Goal: Task Accomplishment & Management: Manage account settings

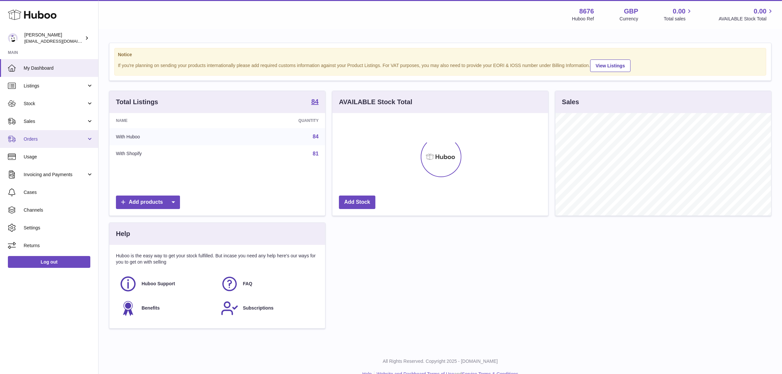
scroll to position [102, 216]
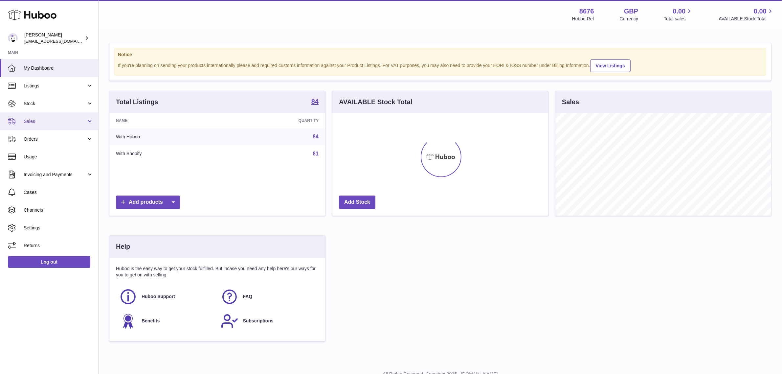
click at [57, 117] on link "Sales" at bounding box center [49, 121] width 98 height 18
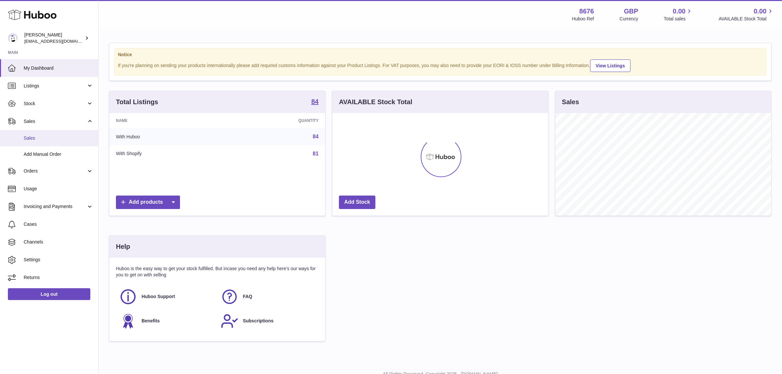
click at [38, 140] on span "Sales" at bounding box center [59, 138] width 70 height 6
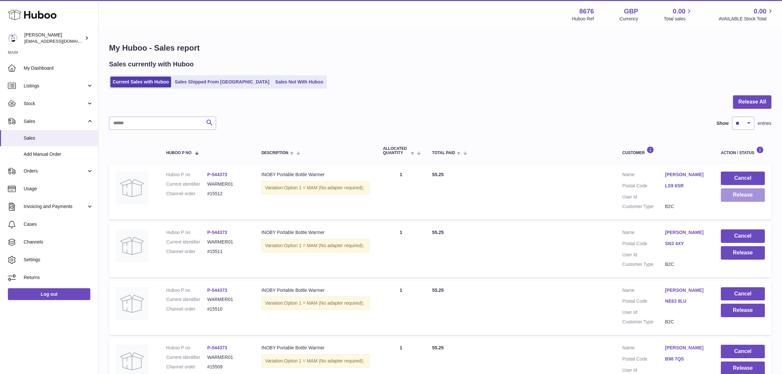
click at [742, 191] on button "Release" at bounding box center [743, 194] width 44 height 13
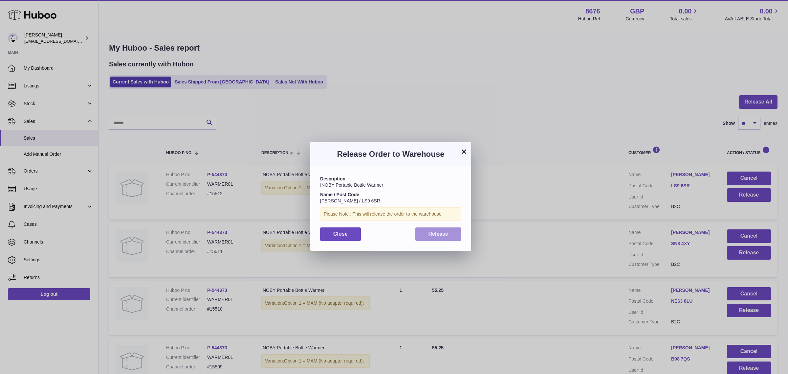
click at [444, 234] on span "Release" at bounding box center [438, 234] width 20 height 6
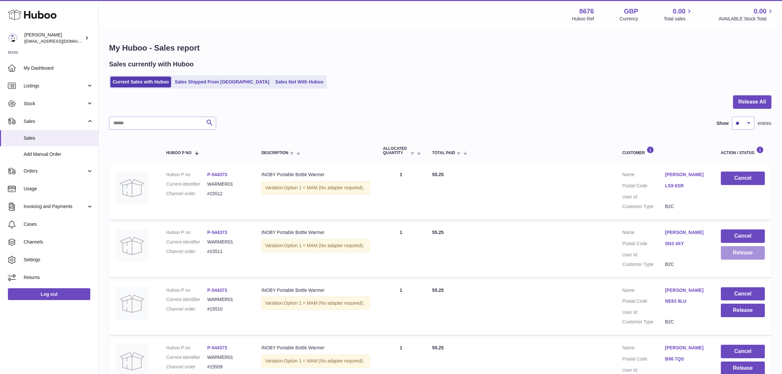
click at [736, 253] on button "Release" at bounding box center [743, 252] width 44 height 13
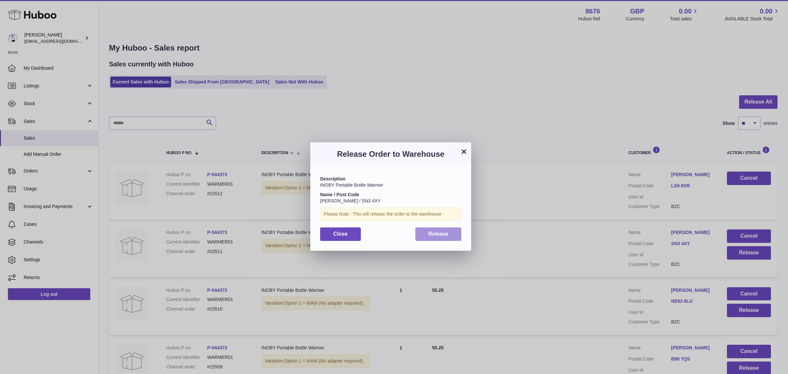
click at [424, 230] on button "Release" at bounding box center [438, 233] width 46 height 13
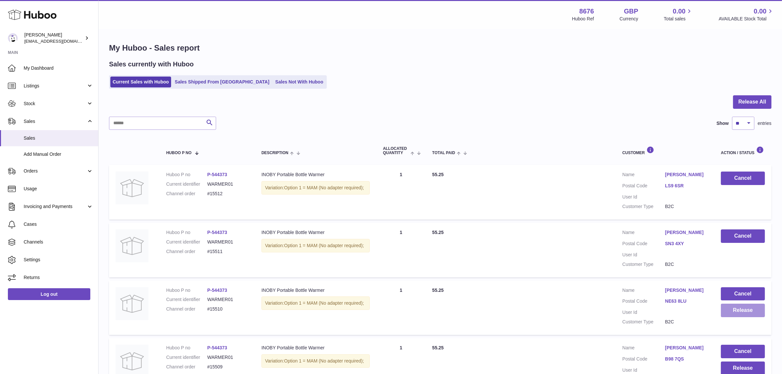
click at [735, 308] on button "Release" at bounding box center [743, 309] width 44 height 13
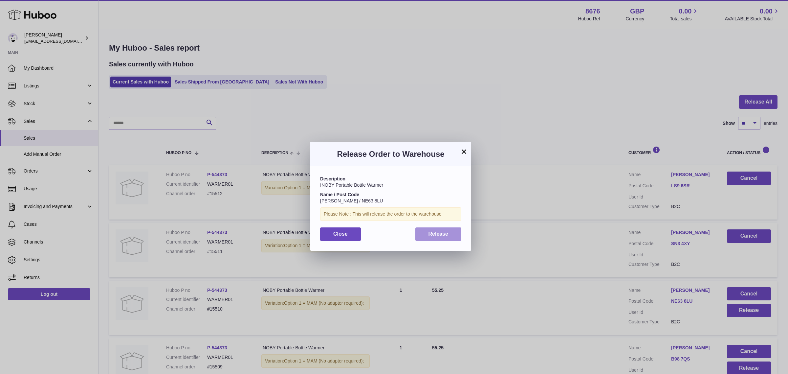
click at [455, 239] on button "Release" at bounding box center [438, 233] width 46 height 13
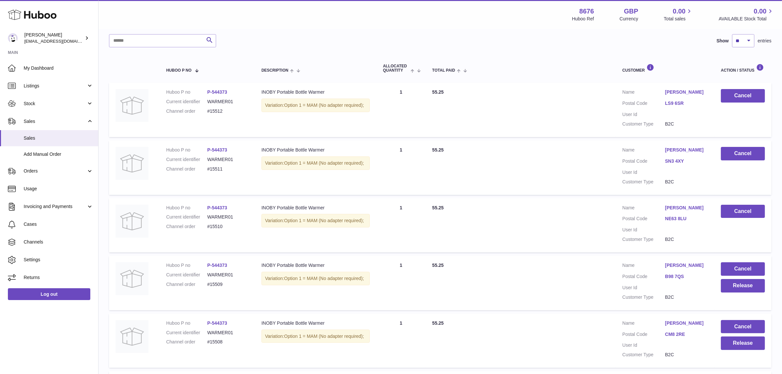
scroll to position [123, 0]
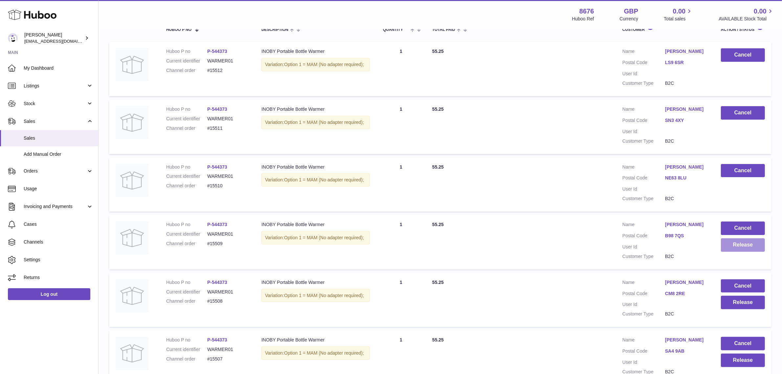
click at [739, 240] on button "Release" at bounding box center [743, 244] width 44 height 13
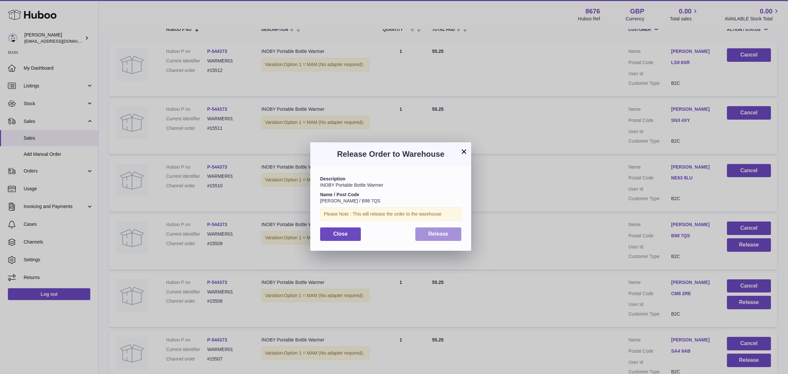
click at [453, 235] on button "Release" at bounding box center [438, 233] width 46 height 13
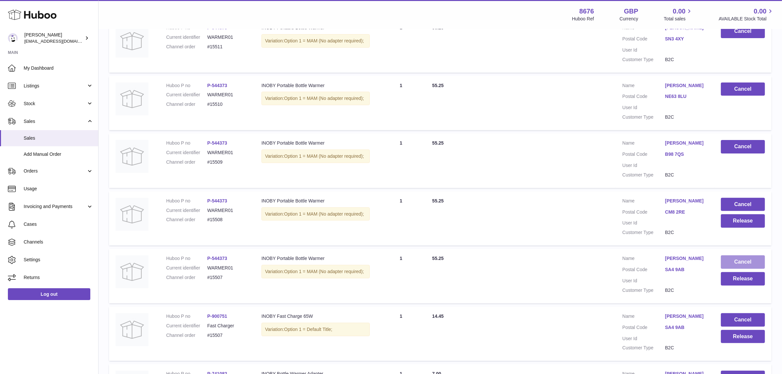
scroll to position [205, 0]
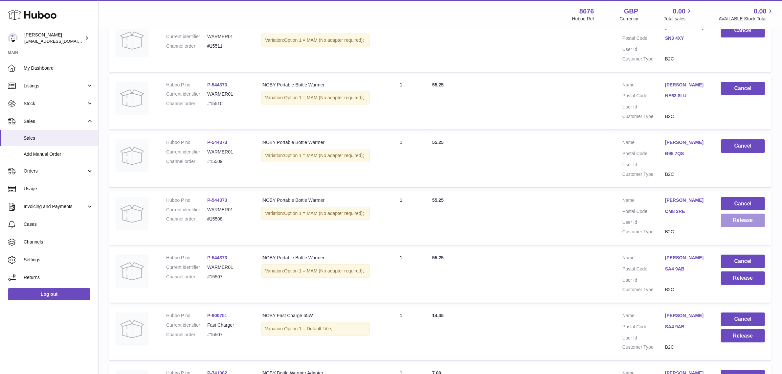
click at [743, 223] on button "Release" at bounding box center [743, 219] width 44 height 13
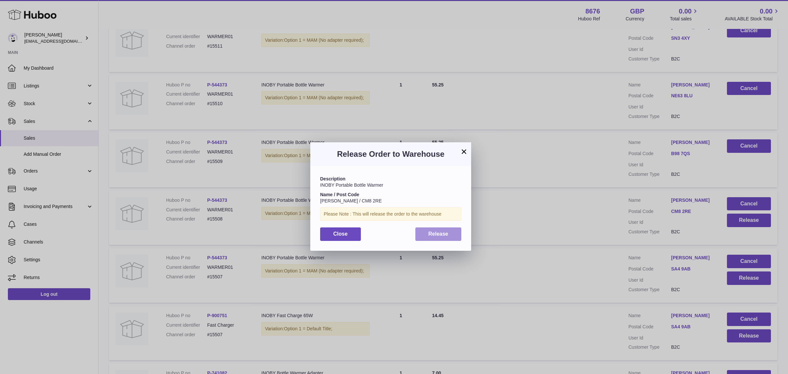
click at [444, 233] on span "Release" at bounding box center [438, 234] width 20 height 6
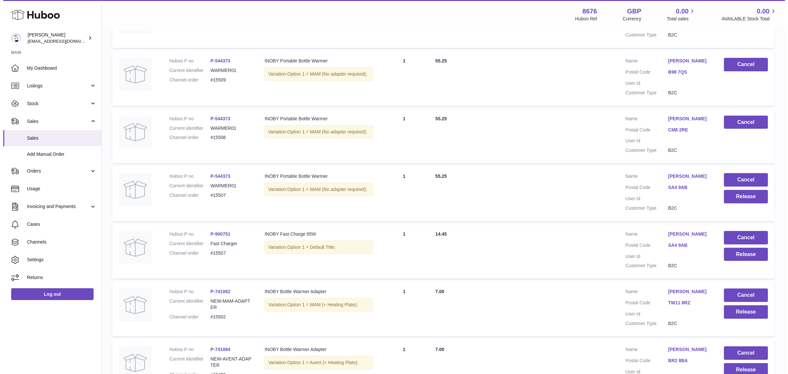
scroll to position [287, 0]
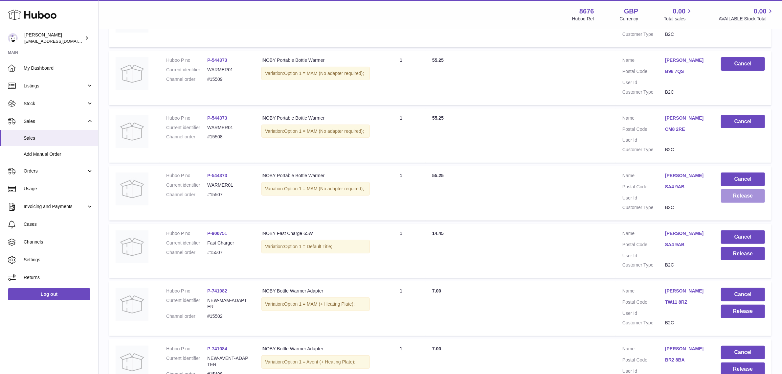
click at [745, 203] on button "Release" at bounding box center [743, 195] width 44 height 13
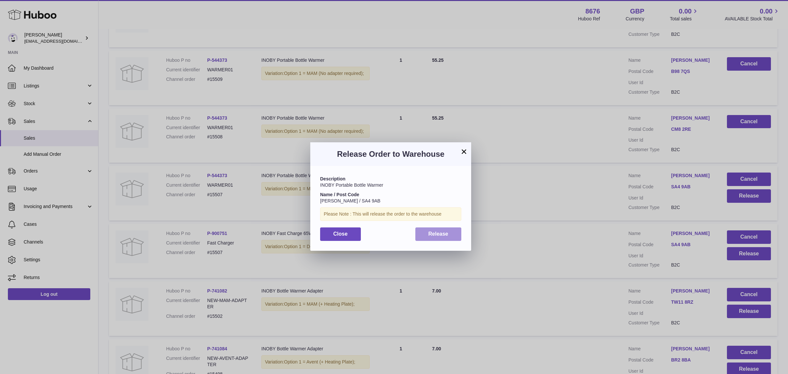
click at [441, 234] on span "Release" at bounding box center [438, 234] width 20 height 6
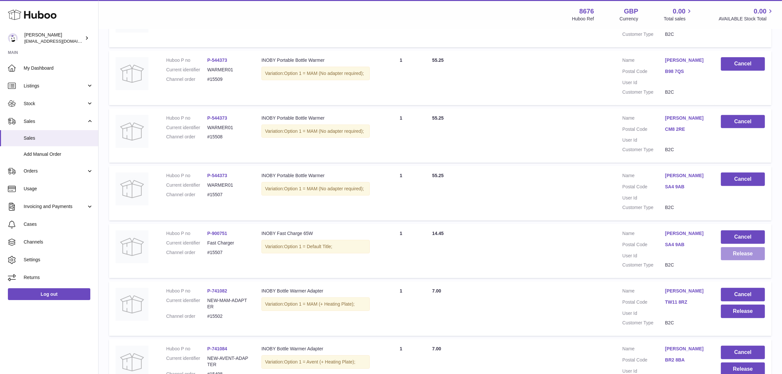
click at [745, 258] on button "Release" at bounding box center [743, 253] width 44 height 13
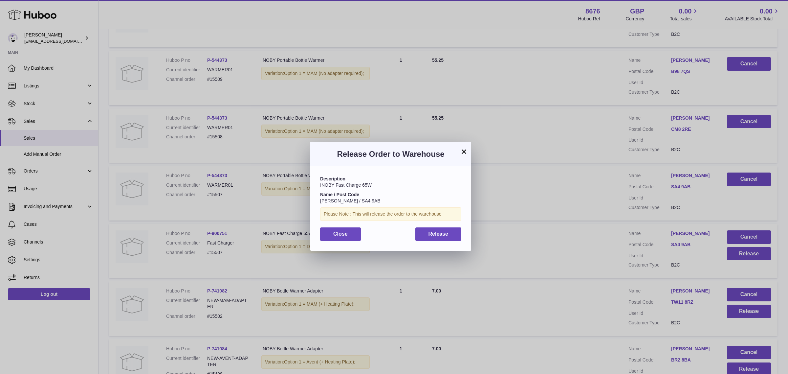
click at [442, 241] on div "Description INOBY Fast Charge 65W Name / Post Code Siona Fox / SA4 9AB Please N…" at bounding box center [390, 208] width 161 height 84
click at [442, 236] on span "Release" at bounding box center [438, 234] width 20 height 6
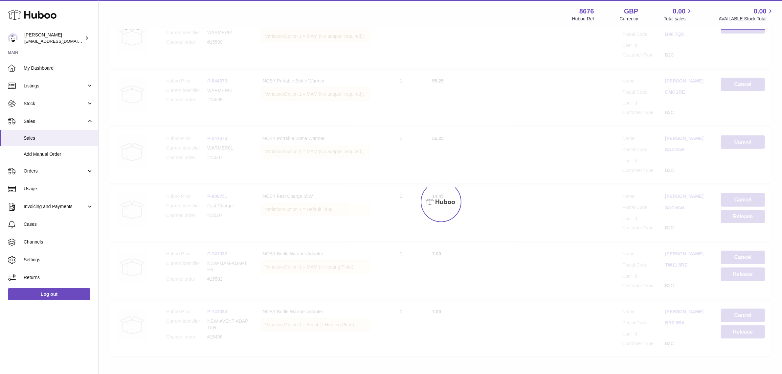
scroll to position [374, 0]
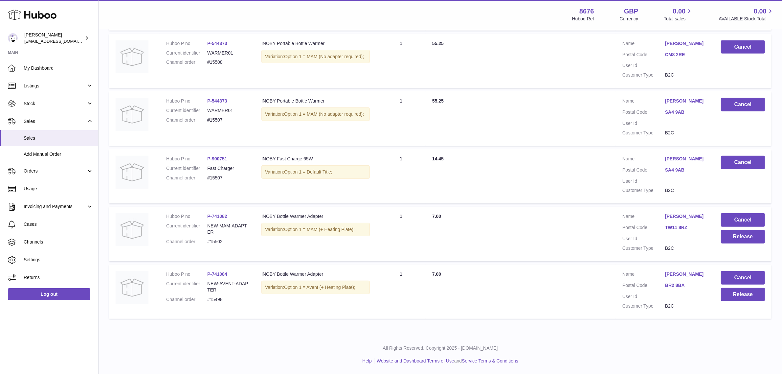
click at [755, 207] on td "Cancel Release" at bounding box center [742, 234] width 57 height 54
click at [752, 213] on button "Cancel" at bounding box center [743, 219] width 44 height 13
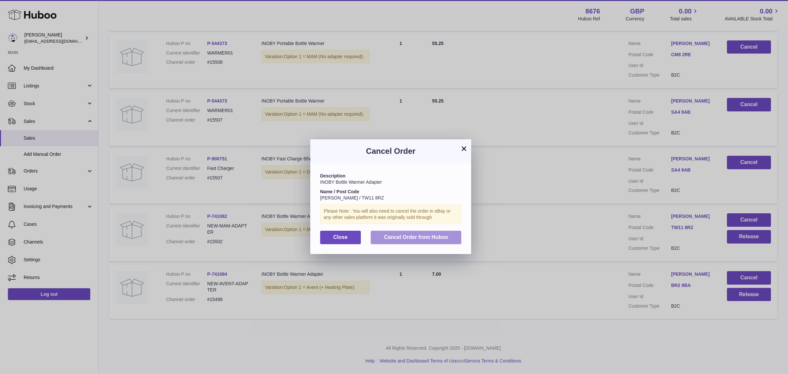
click at [405, 234] on span "Cancel Order from Huboo" at bounding box center [416, 237] width 64 height 6
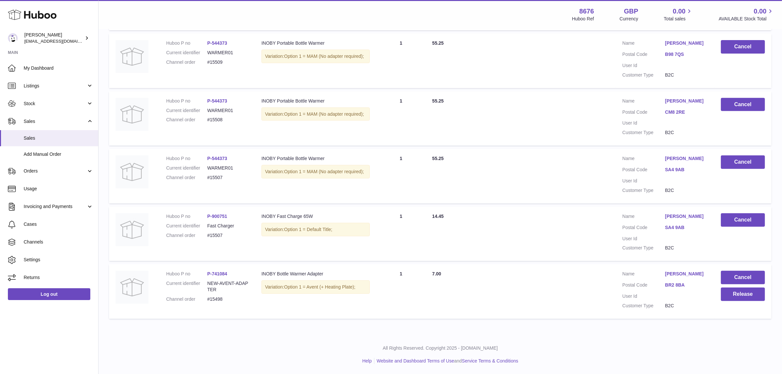
scroll to position [310, 0]
click at [738, 274] on button "Cancel" at bounding box center [743, 277] width 44 height 13
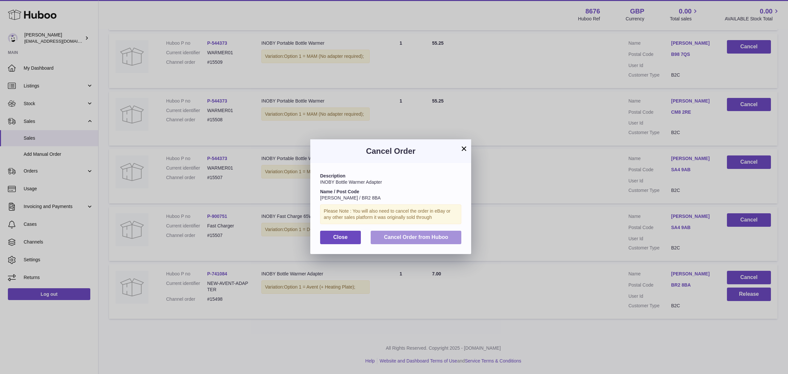
click at [419, 231] on button "Cancel Order from Huboo" at bounding box center [416, 236] width 91 height 13
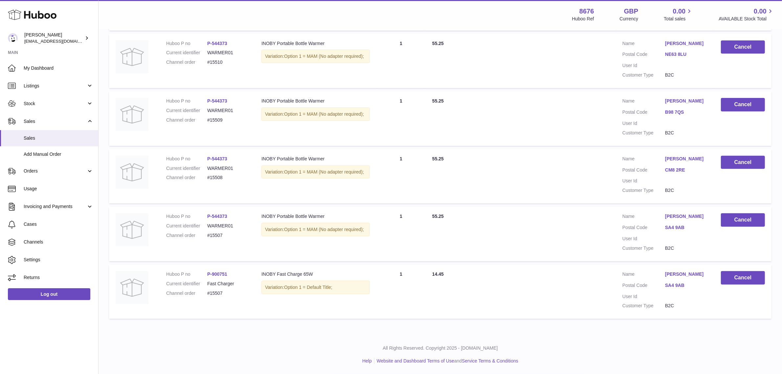
scroll to position [0, 0]
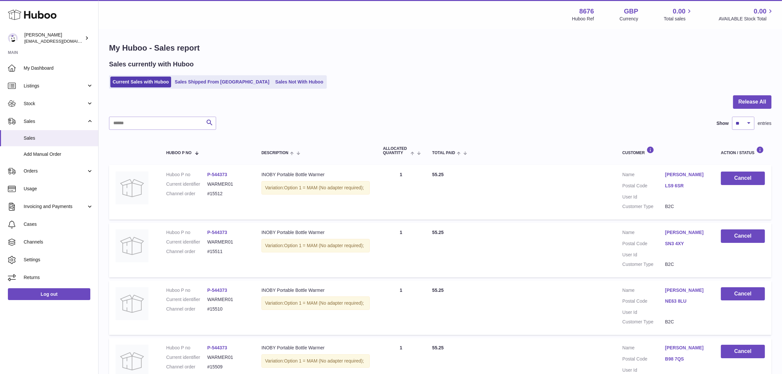
click at [191, 74] on div "Sales currently with Huboo Current Sales with Huboo Sales Shipped From Huboo Sa…" at bounding box center [440, 74] width 662 height 29
click at [191, 76] on ul "Current Sales with Huboo Sales Shipped From Huboo Sales Not With Huboo" at bounding box center [218, 81] width 218 height 13
click at [190, 84] on link "Sales Shipped From [GEOGRAPHIC_DATA]" at bounding box center [221, 81] width 99 height 11
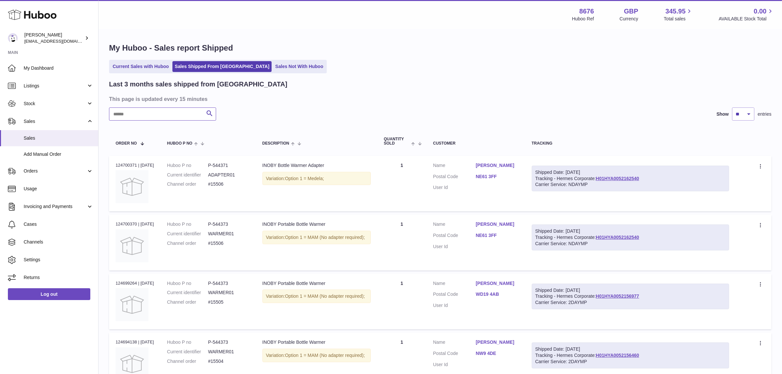
click at [185, 117] on input "text" at bounding box center [162, 113] width 107 height 13
paste input "*****"
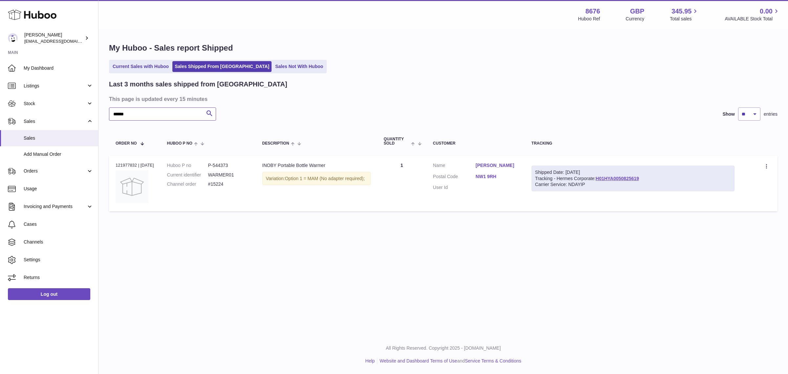
type input "*****"
click at [772, 166] on td "Create a ticket Duplicate Order" at bounding box center [759, 183] width 36 height 55
click at [766, 166] on icon at bounding box center [766, 166] width 1 height 4
click at [735, 192] on li "Duplicate Order" at bounding box center [738, 195] width 66 height 14
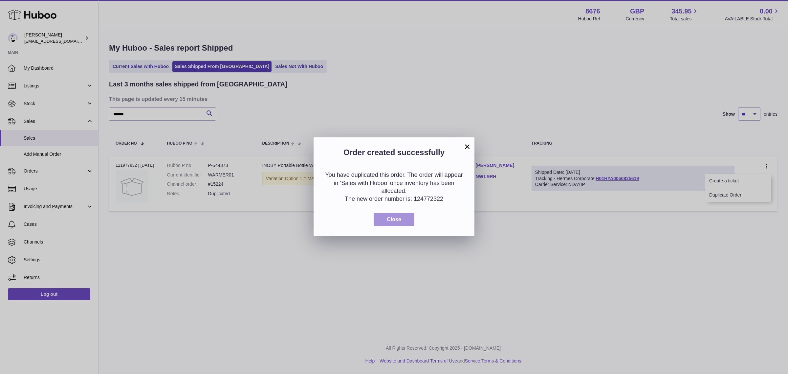
click at [392, 223] on button "Close" at bounding box center [394, 219] width 41 height 13
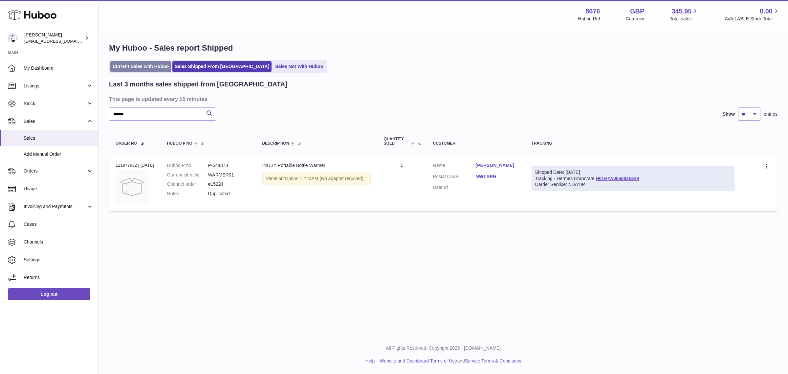
click at [155, 68] on link "Current Sales with Huboo" at bounding box center [140, 66] width 61 height 11
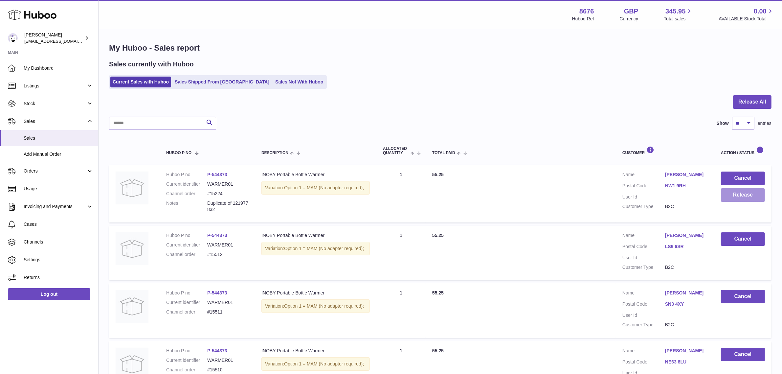
click at [736, 193] on button "Release" at bounding box center [743, 194] width 44 height 13
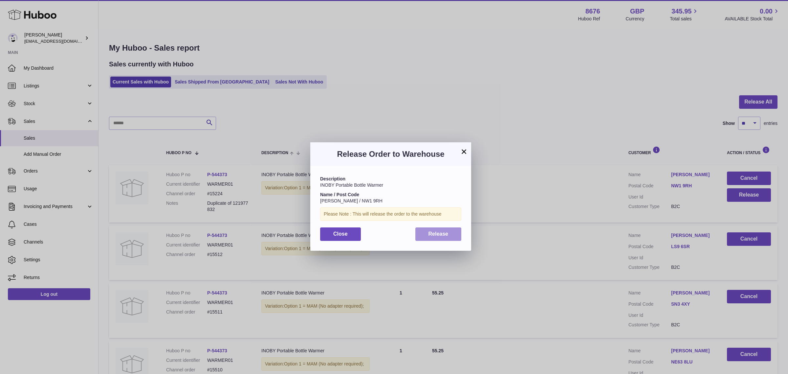
click at [436, 232] on span "Release" at bounding box center [438, 234] width 20 height 6
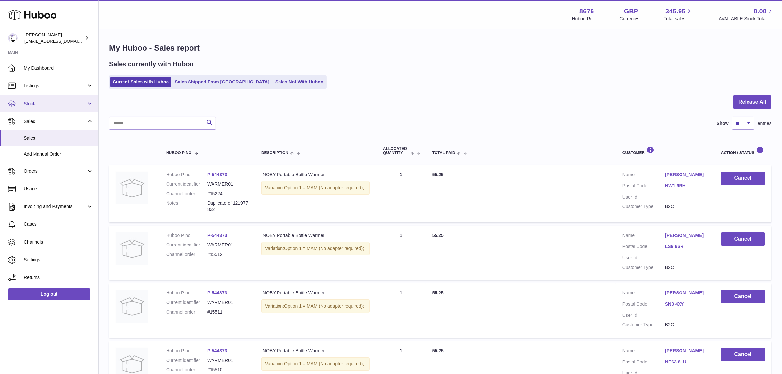
click at [49, 103] on span "Stock" at bounding box center [55, 103] width 63 height 6
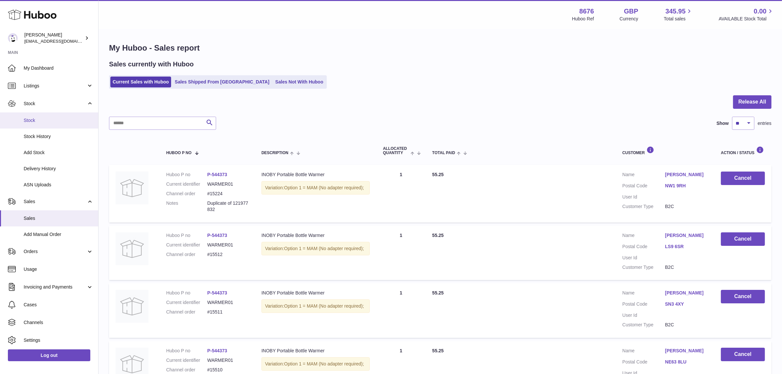
click at [45, 120] on span "Stock" at bounding box center [59, 120] width 70 height 6
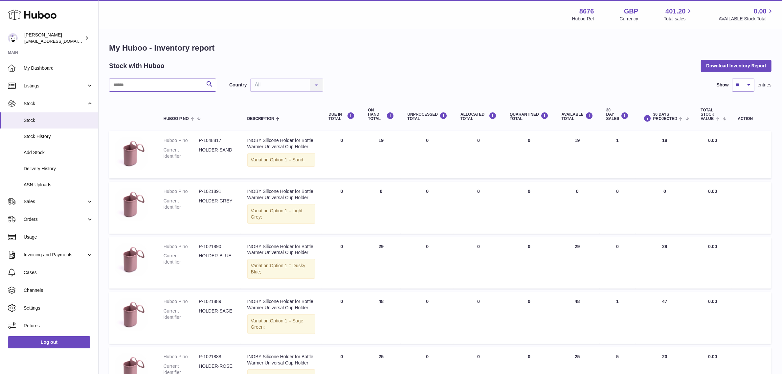
click at [177, 83] on input "text" at bounding box center [162, 84] width 107 height 13
type input "********"
